Goal: Task Accomplishment & Management: Complete application form

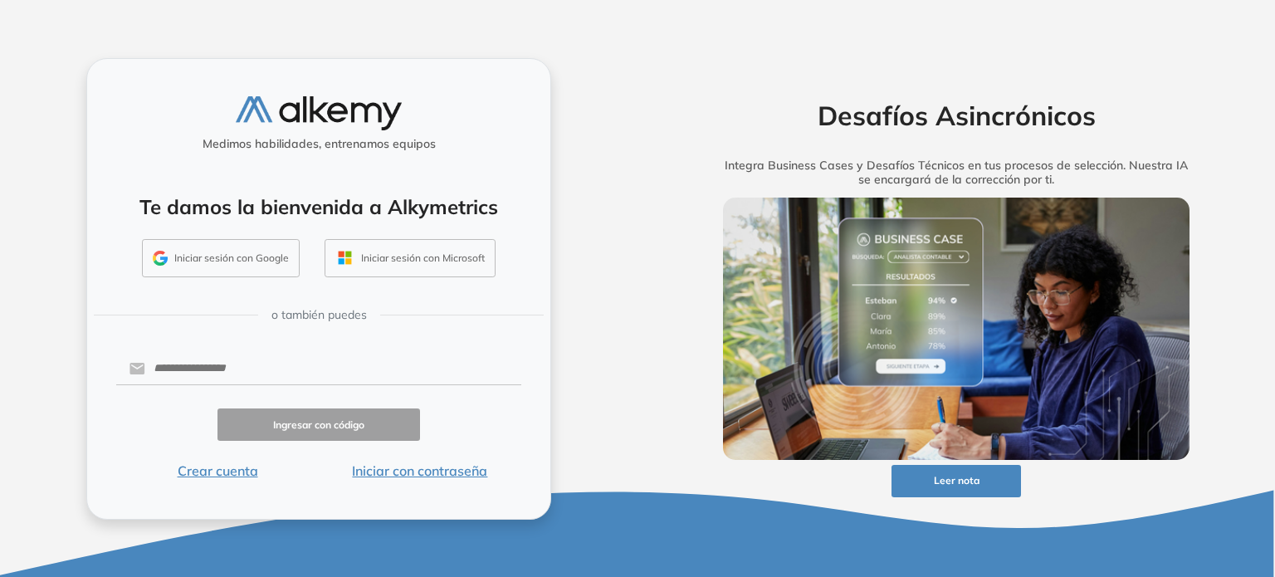
click at [207, 256] on button "Iniciar sesión con Google" at bounding box center [221, 258] width 158 height 38
click at [212, 471] on button "Crear cuenta" at bounding box center [217, 471] width 203 height 20
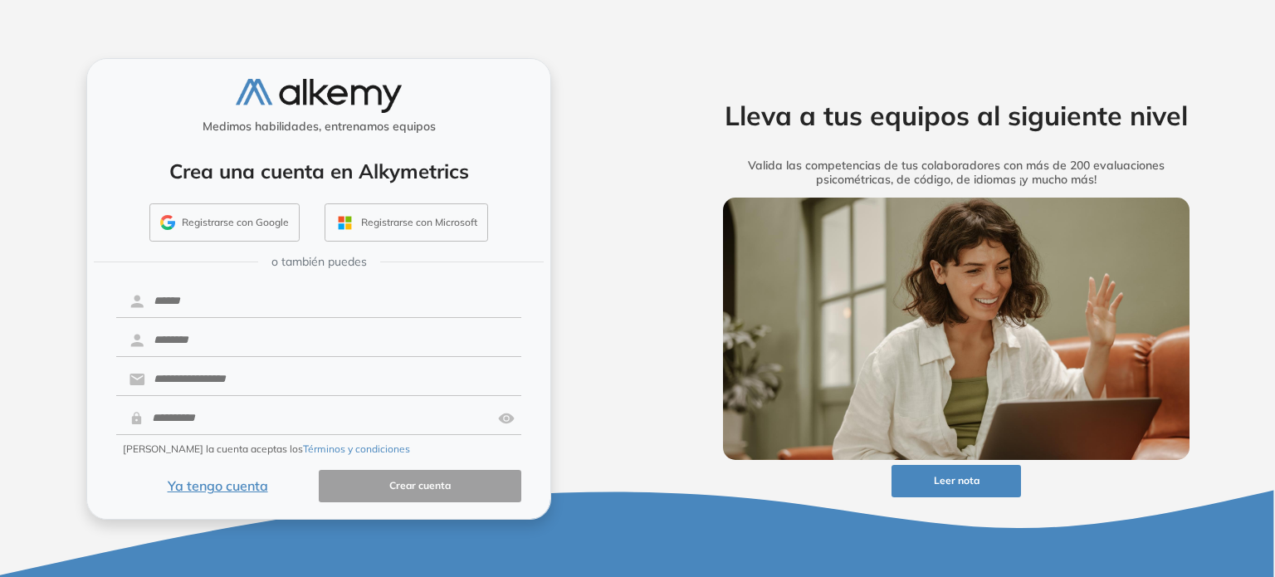
click at [611, 275] on div "Medimos habilidades, entrenamos equipos Crea una cuenta en Alkymetrics Registra…" at bounding box center [318, 288] width 637 height 577
click at [321, 271] on div "o también puedes" at bounding box center [319, 261] width 450 height 27
click at [313, 388] on input "text" at bounding box center [333, 380] width 376 height 32
click at [550, 356] on div "Medimos habilidades, entrenamos equipos Crea una cuenta en Alkymetrics Registra…" at bounding box center [318, 288] width 465 height 461
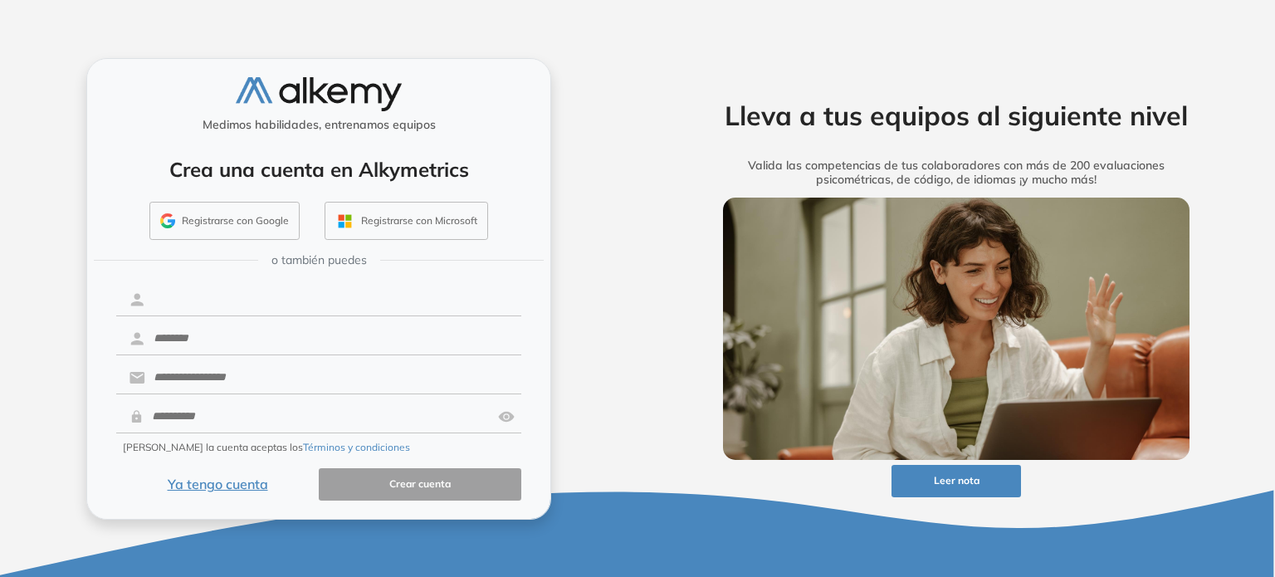
click at [187, 299] on input "text" at bounding box center [333, 300] width 376 height 32
click at [205, 227] on button "Registrarse con Google" at bounding box center [224, 221] width 150 height 38
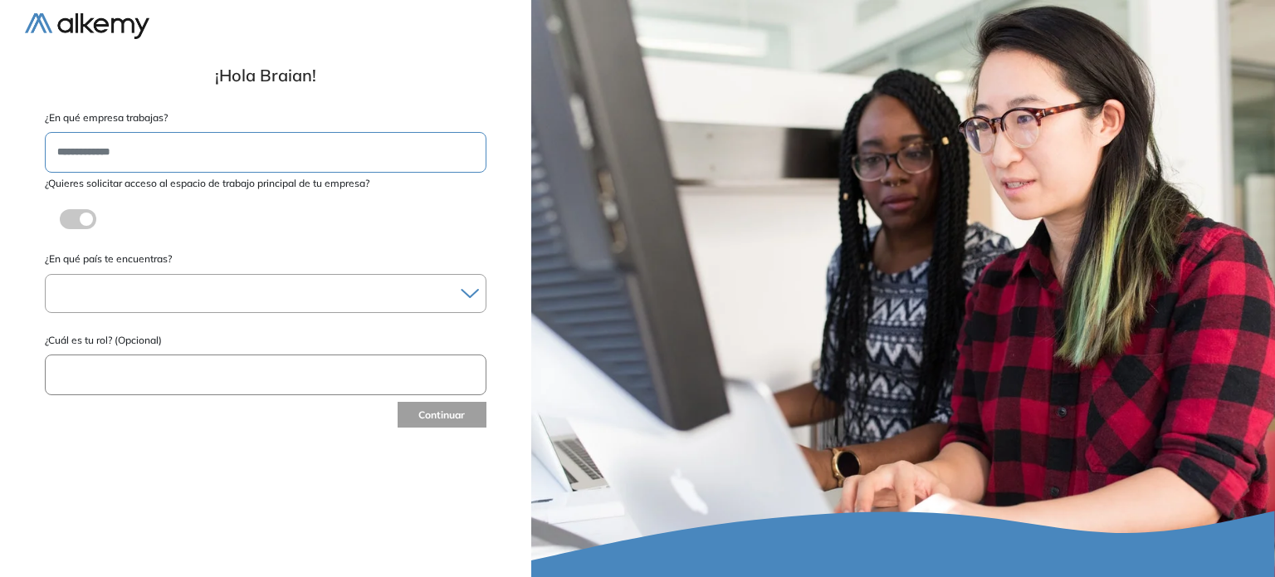
click at [155, 155] on input "text" at bounding box center [266, 152] width 442 height 41
click at [228, 288] on div at bounding box center [266, 293] width 440 height 24
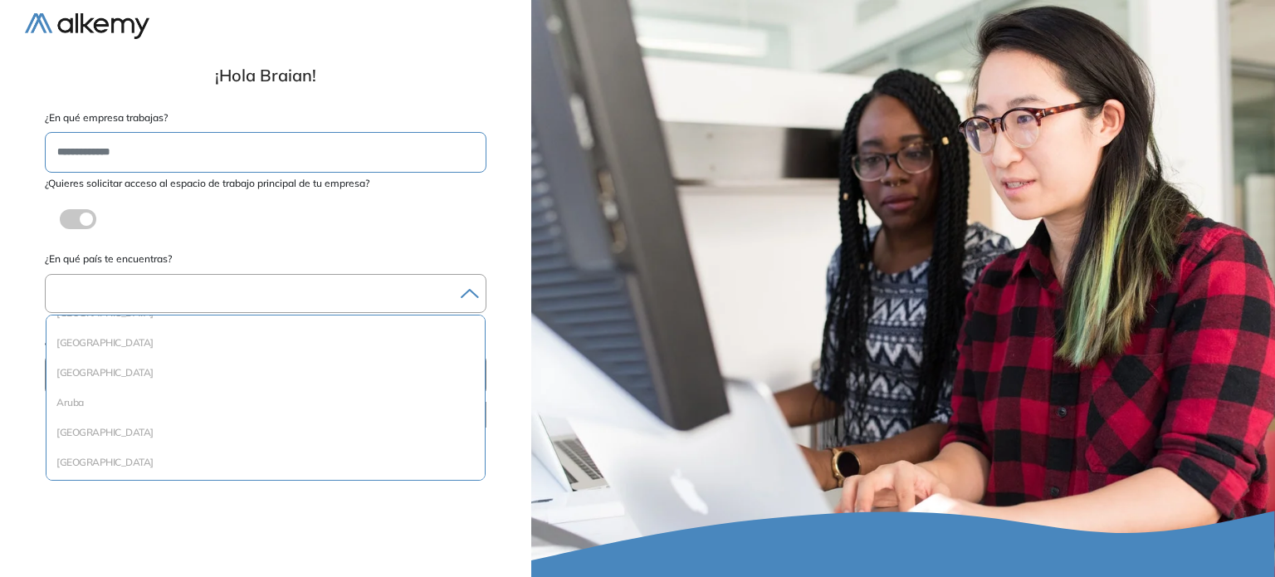
scroll to position [83, 0]
click at [154, 293] on div at bounding box center [266, 293] width 440 height 24
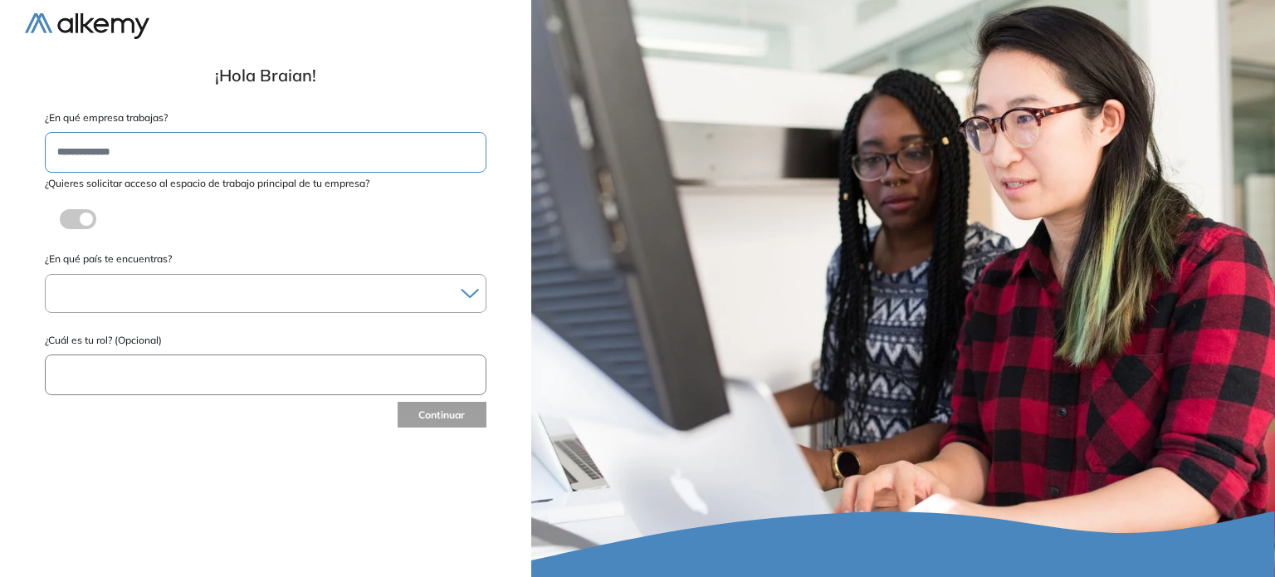
click at [154, 293] on div at bounding box center [266, 293] width 440 height 24
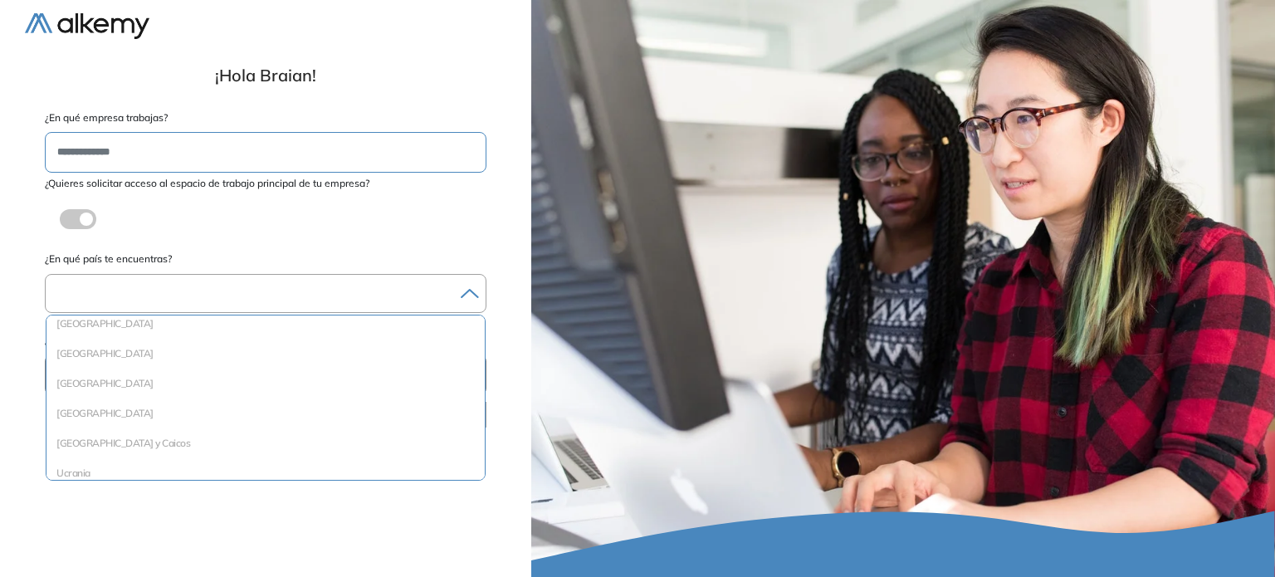
scroll to position [2358, 0]
click at [115, 404] on li "[GEOGRAPHIC_DATA]" at bounding box center [265, 399] width 425 height 17
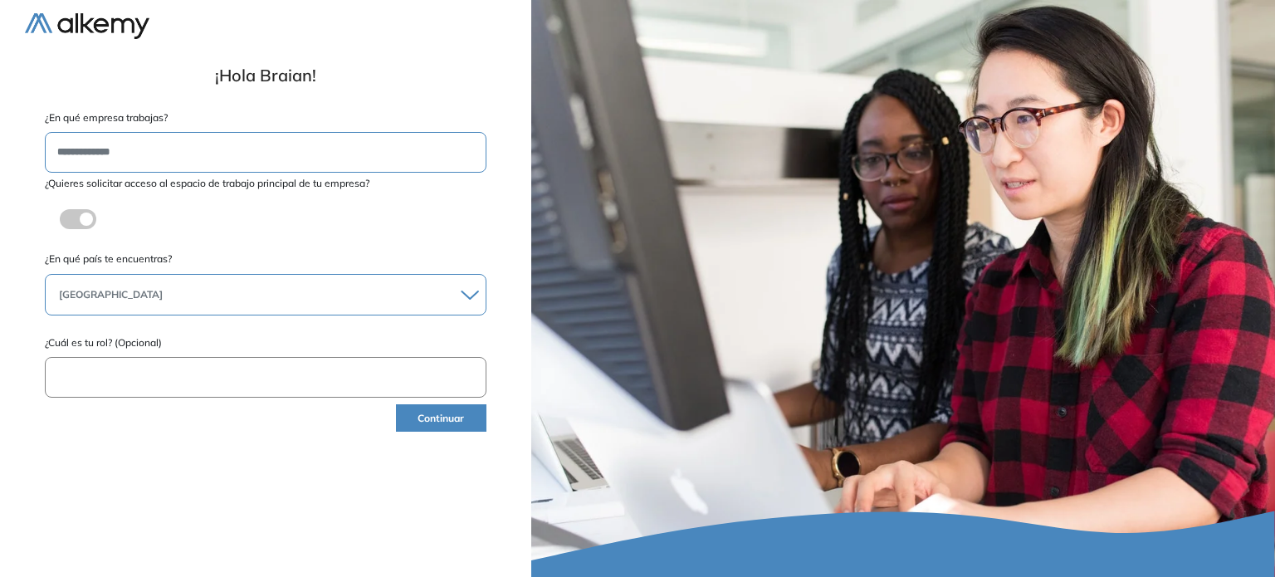
click at [142, 382] on input "text" at bounding box center [266, 377] width 442 height 41
type input "********"
click at [425, 414] on button "Continuar" at bounding box center [441, 417] width 90 height 27
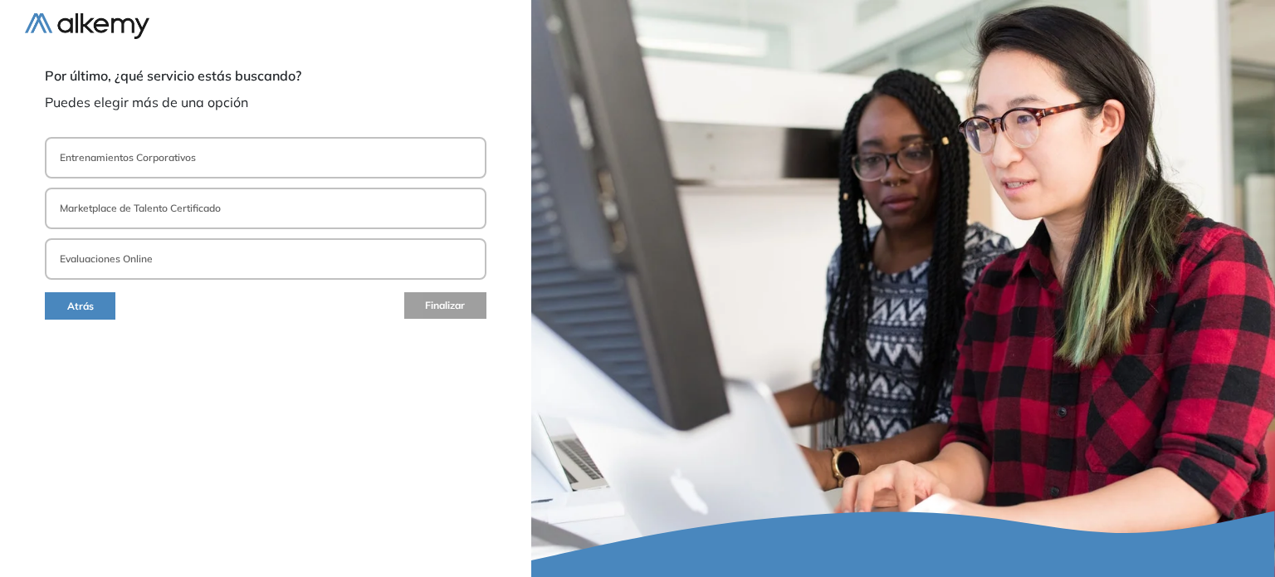
click at [139, 157] on p "Entrenamientos Corporativos" at bounding box center [128, 157] width 136 height 15
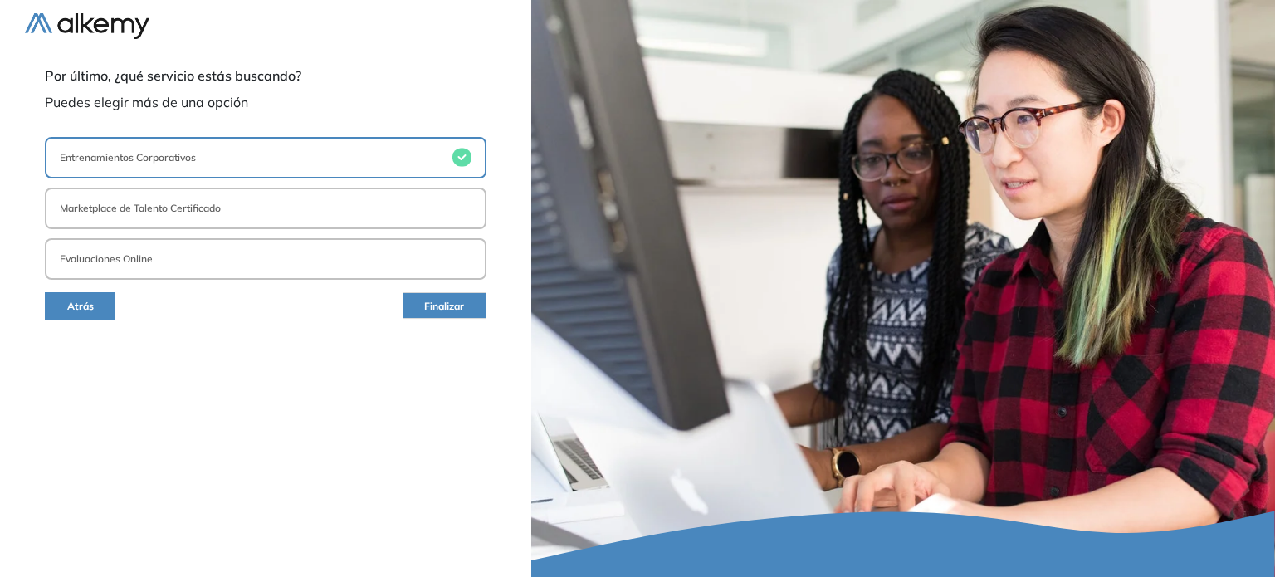
click at [158, 252] on button "Evaluaciones Online" at bounding box center [266, 259] width 442 height 42
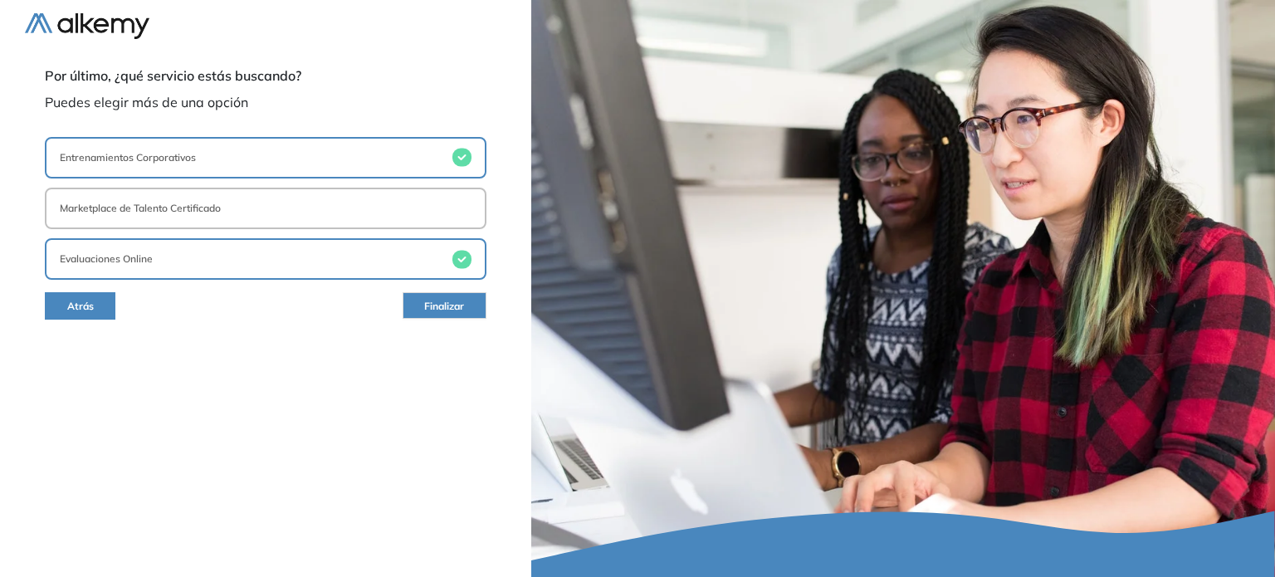
click at [455, 310] on span "Finalizar" at bounding box center [444, 307] width 40 height 16
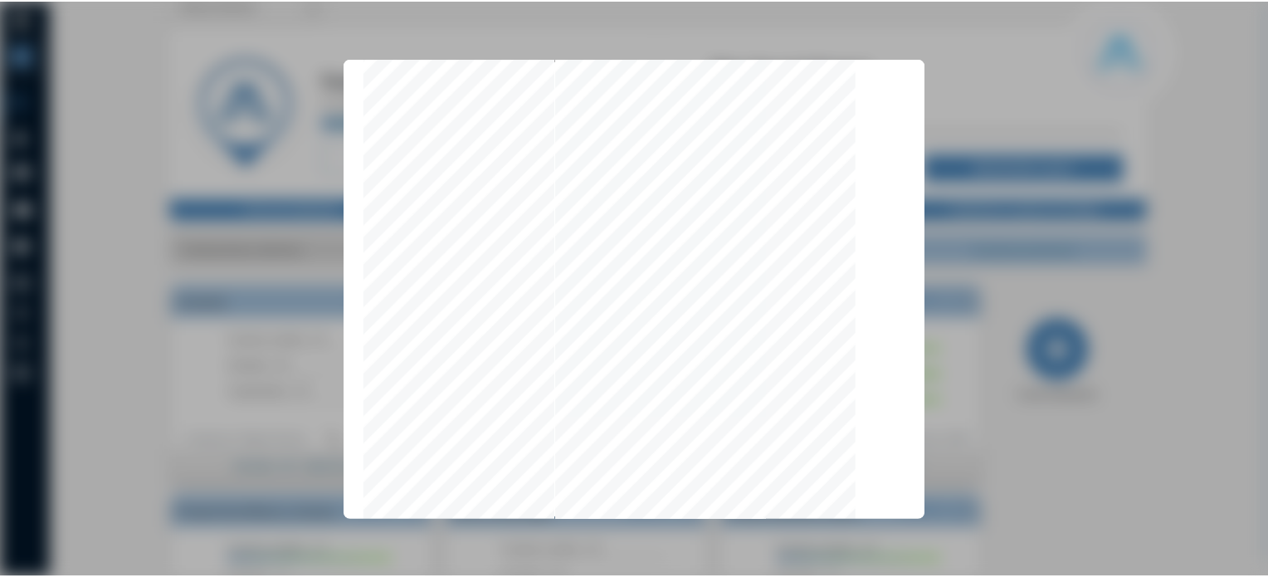
scroll to position [5256, 0]
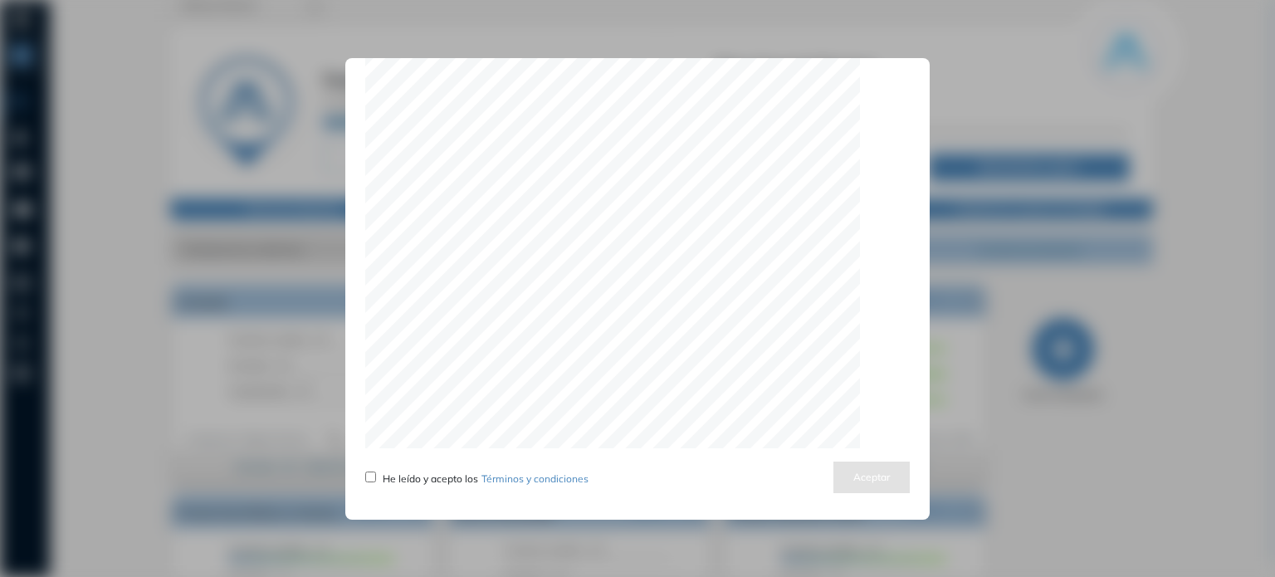
click at [383, 482] on span "He leído y acepto los Términos y condiciones" at bounding box center [486, 478] width 206 height 12
click at [363, 471] on div "Actualizamos nuestros términos y condiciones He leído y acepto los Términos y c…" at bounding box center [637, 288] width 584 height 461
click at [844, 473] on button "Aceptar" at bounding box center [871, 477] width 76 height 32
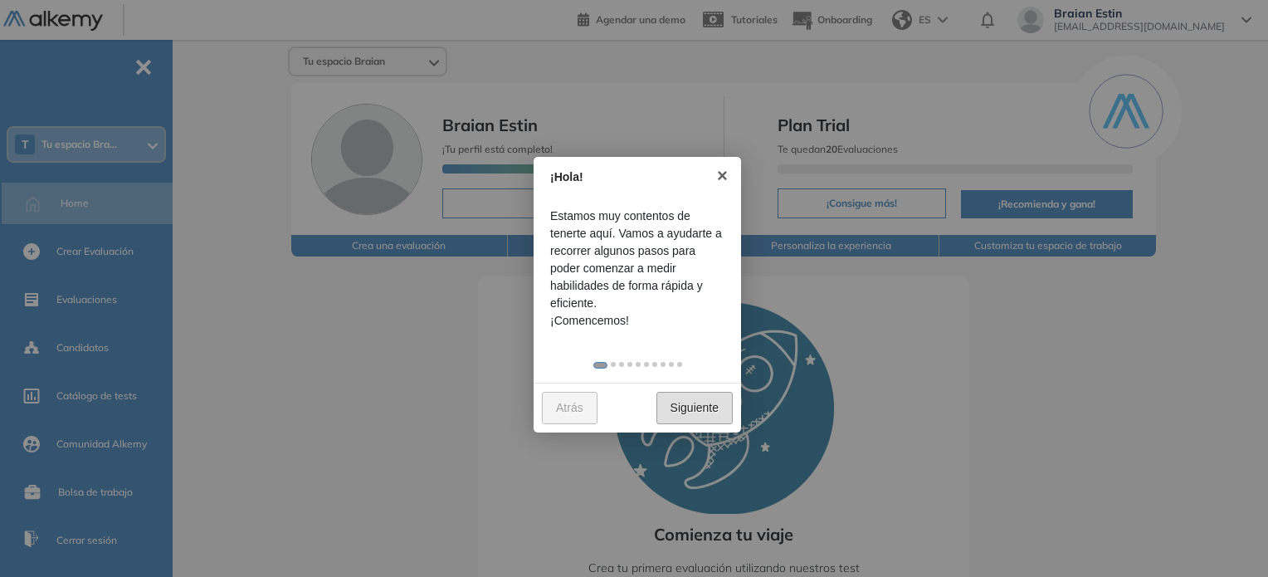
click at [694, 404] on link "Siguiente" at bounding box center [695, 408] width 76 height 32
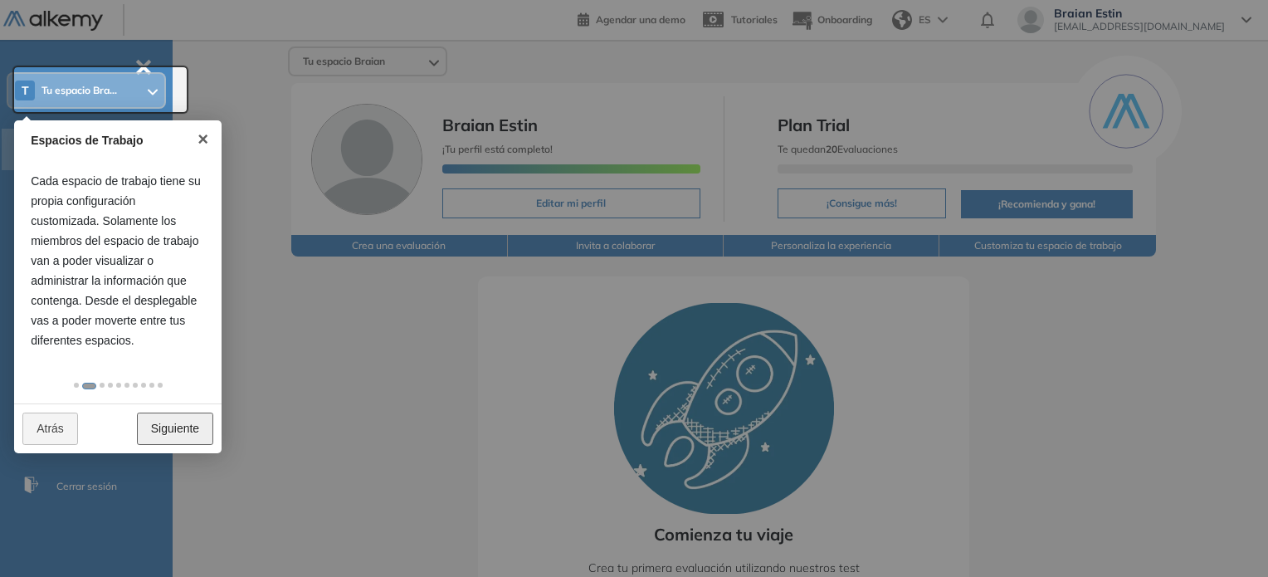
drag, startPoint x: 151, startPoint y: 431, endPoint x: 144, endPoint y: 422, distance: 10.6
click at [151, 431] on link "Siguiente" at bounding box center [175, 429] width 76 height 32
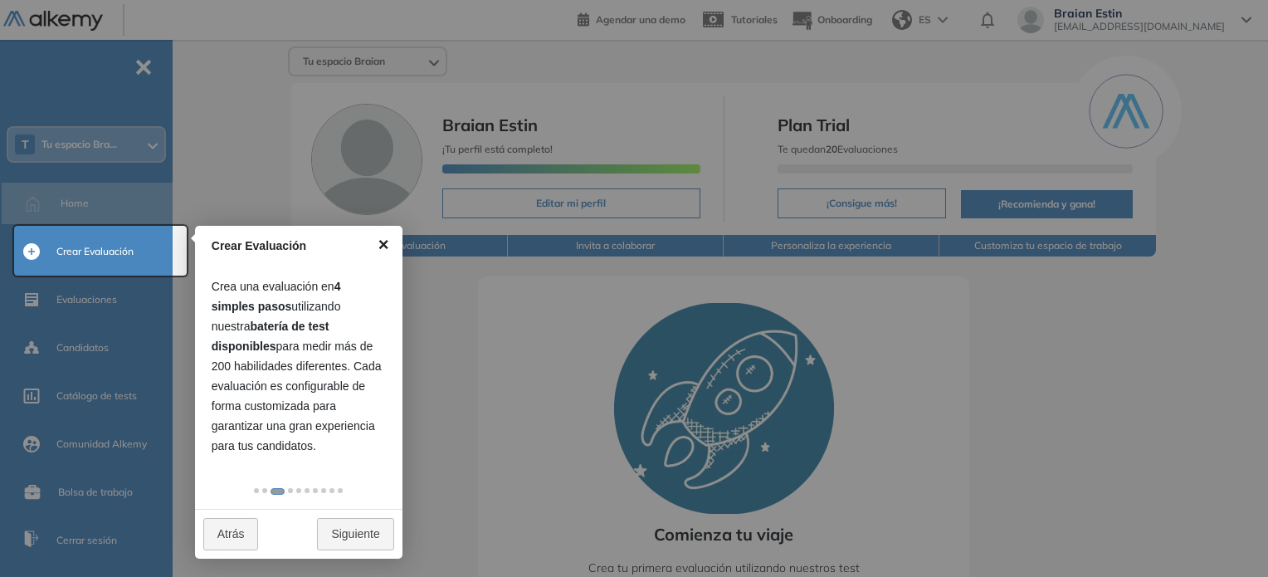
click at [381, 242] on link "×" at bounding box center [383, 244] width 37 height 37
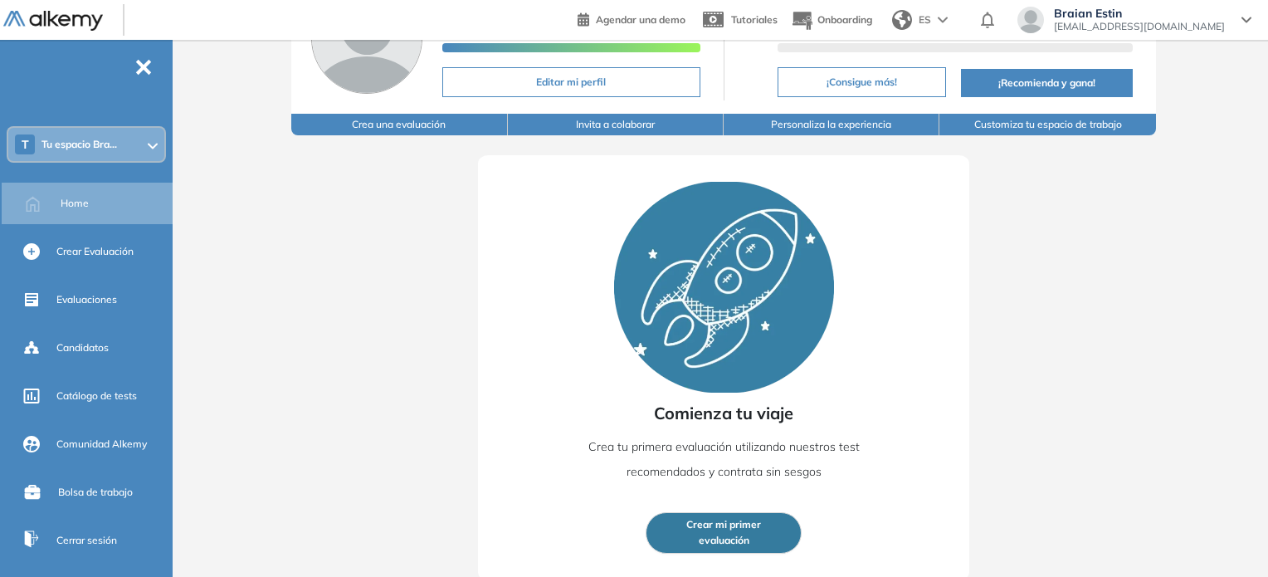
scroll to position [123, 0]
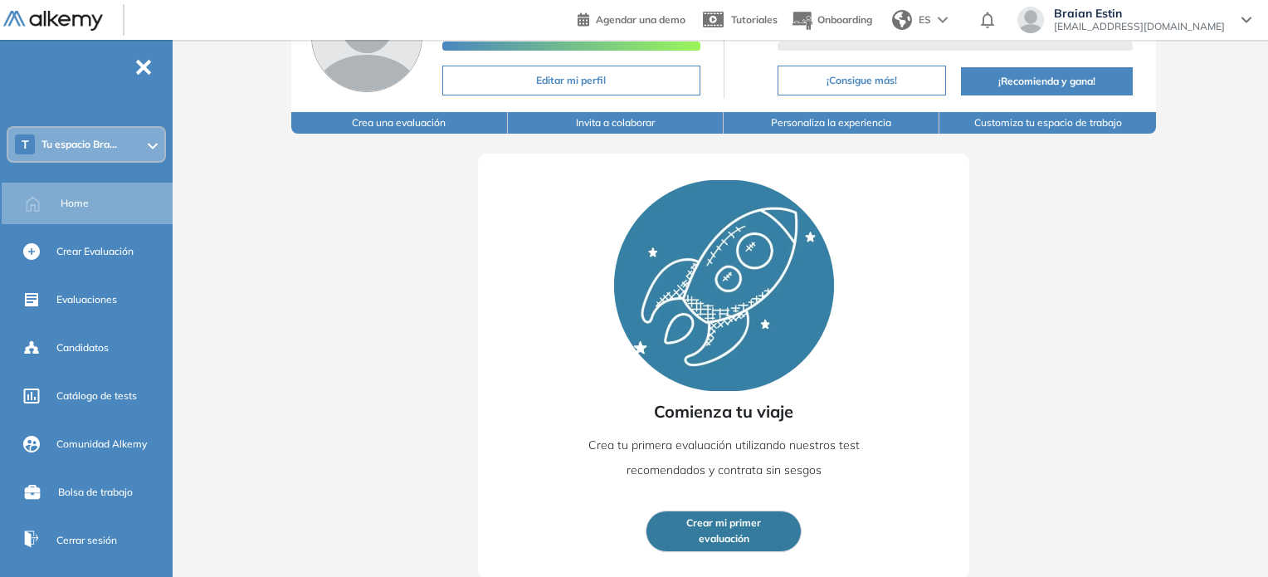
click at [359, 447] on div "Comienza tu viaje Crea tu primera evaluación utilizando nuestros test recomenda…" at bounding box center [723, 356] width 983 height 445
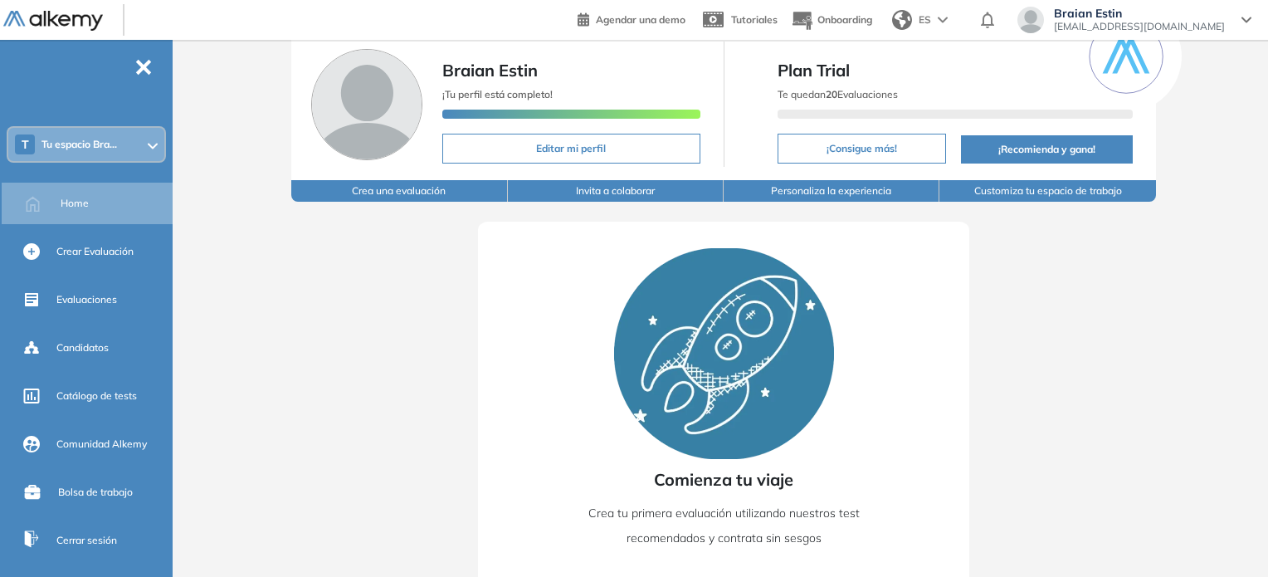
scroll to position [0, 0]
